Goal: Find specific page/section: Find specific page/section

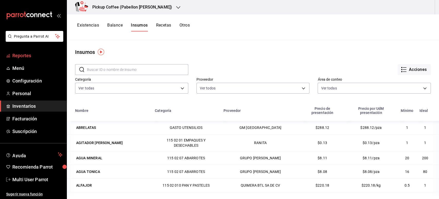
click at [40, 57] on span "Reportes" at bounding box center [37, 55] width 50 height 7
